Goal: Information Seeking & Learning: Find specific fact

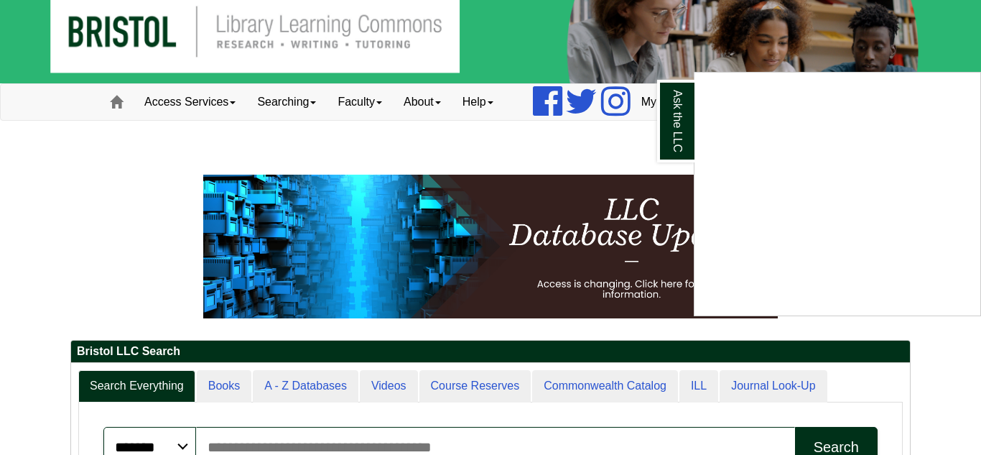
scroll to position [21, 0]
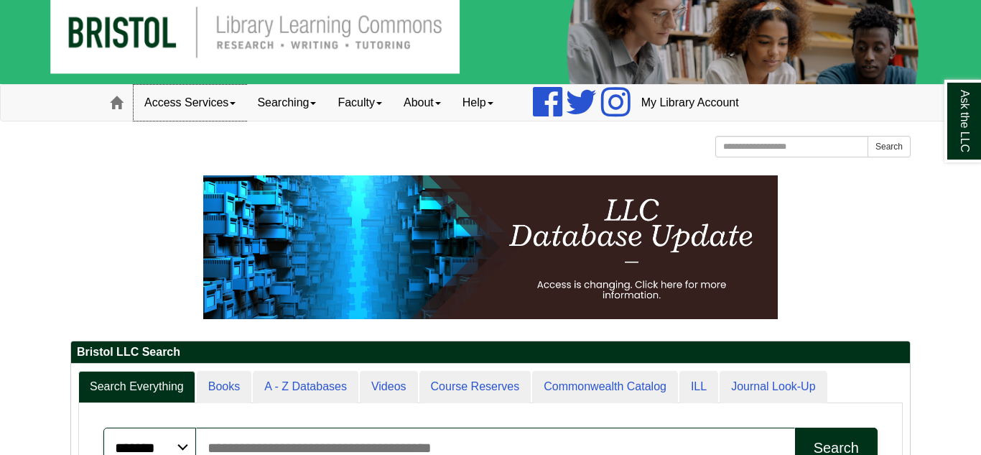
click at [211, 111] on link "Access Services" at bounding box center [190, 103] width 113 height 36
click at [305, 101] on link "Searching" at bounding box center [286, 103] width 80 height 36
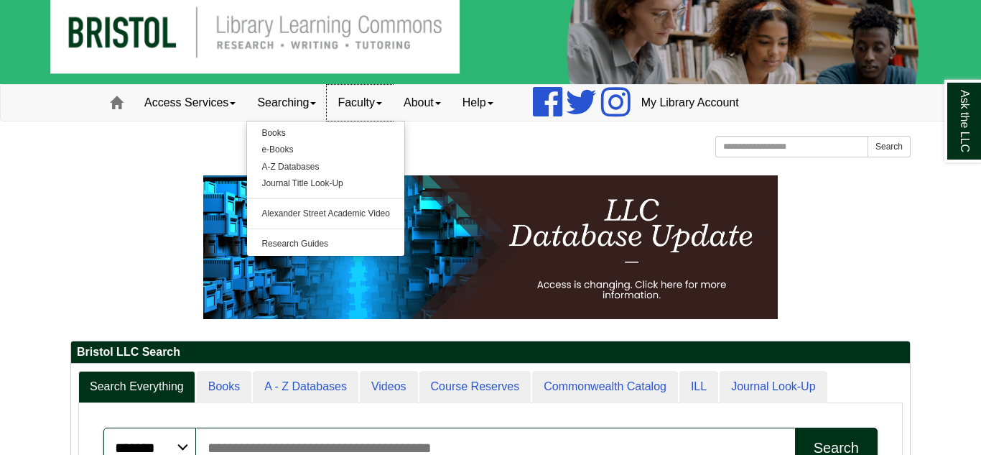
click at [361, 101] on link "Faculty" at bounding box center [360, 103] width 66 height 36
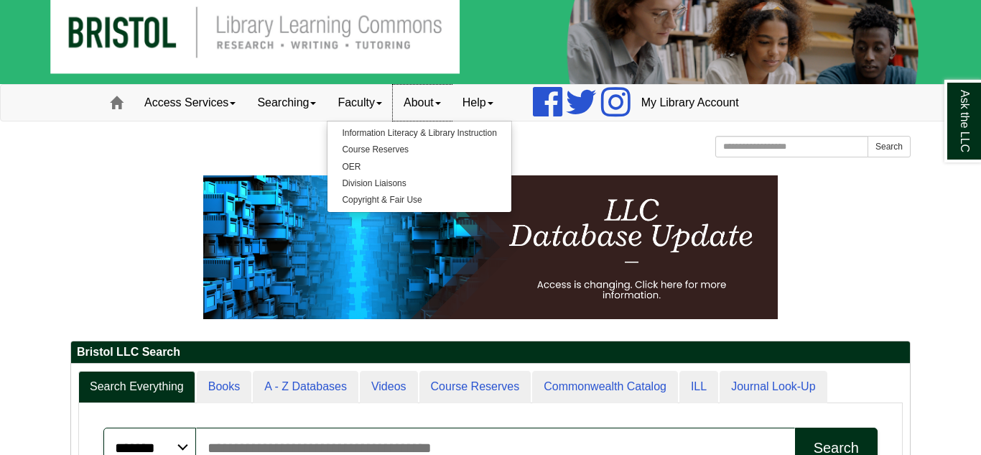
click at [419, 103] on link "About" at bounding box center [422, 103] width 59 height 36
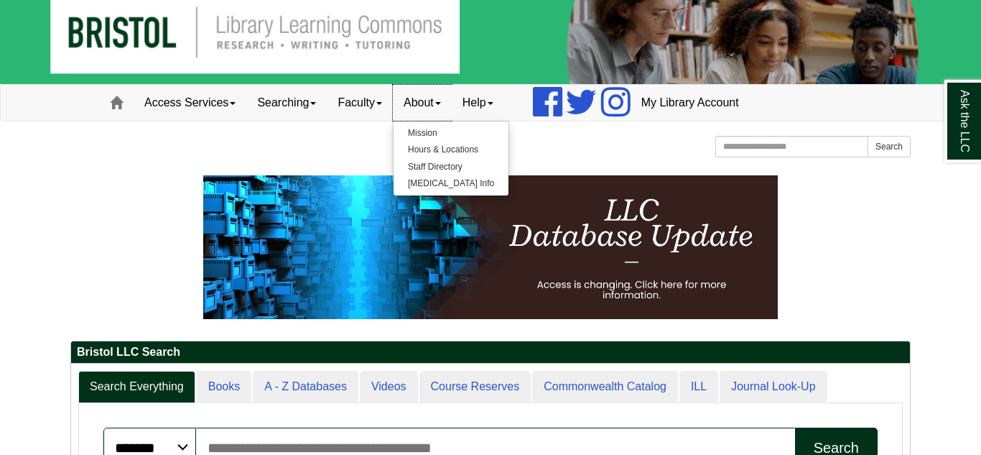
click at [419, 103] on link "About" at bounding box center [422, 103] width 59 height 36
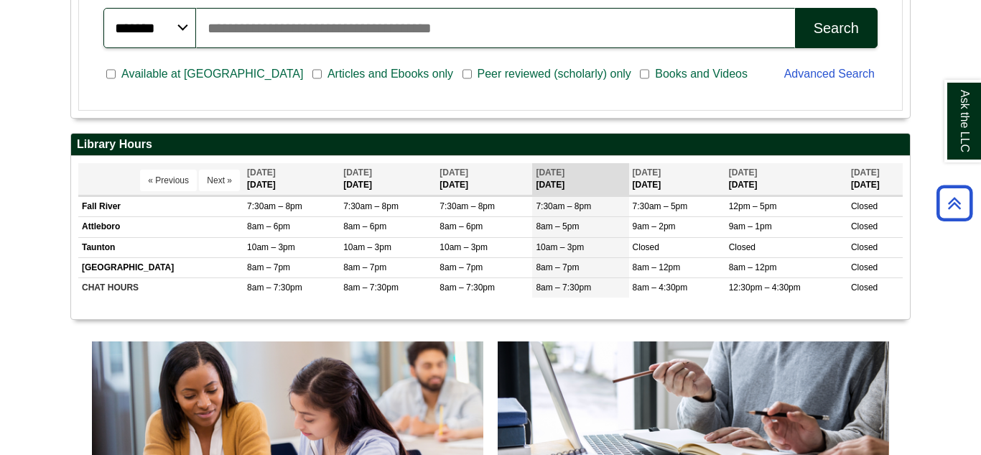
scroll to position [447, 0]
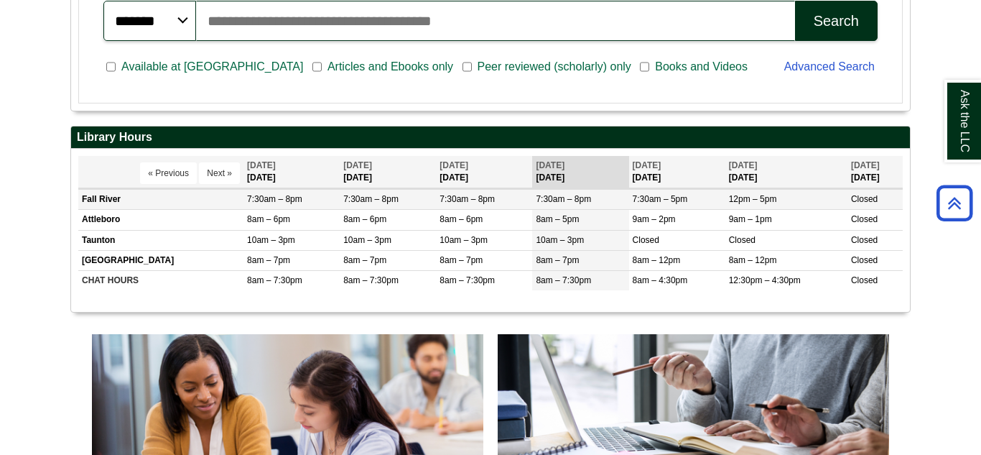
click at [149, 195] on td "Fall River" at bounding box center [160, 200] width 165 height 20
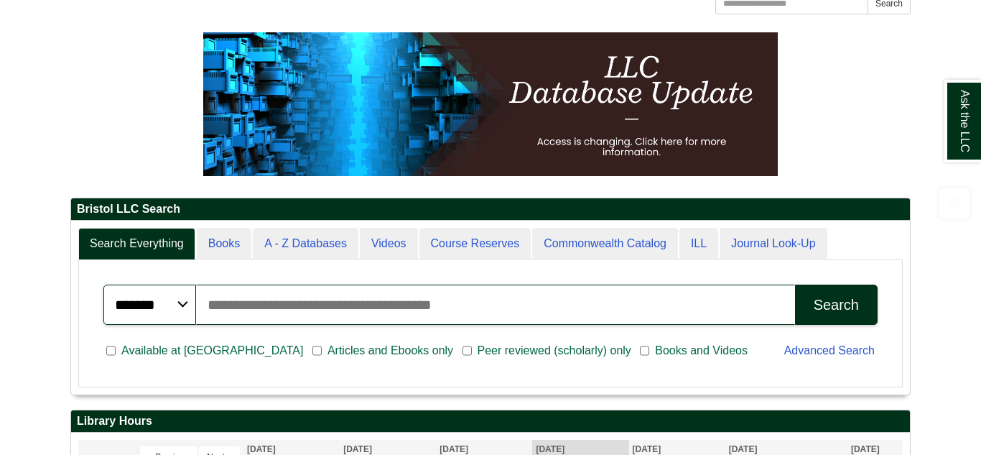
scroll to position [167, 0]
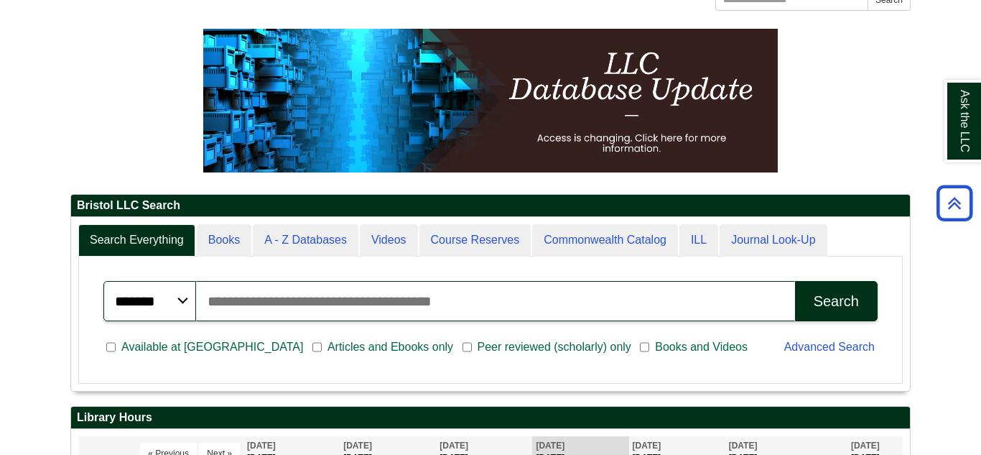
click at [387, 292] on input "Search articles, books, journals & more" at bounding box center [495, 301] width 599 height 40
type input "**********"
click at [795, 281] on button "Search" at bounding box center [836, 301] width 83 height 40
